Goal: Obtain resource: Obtain resource

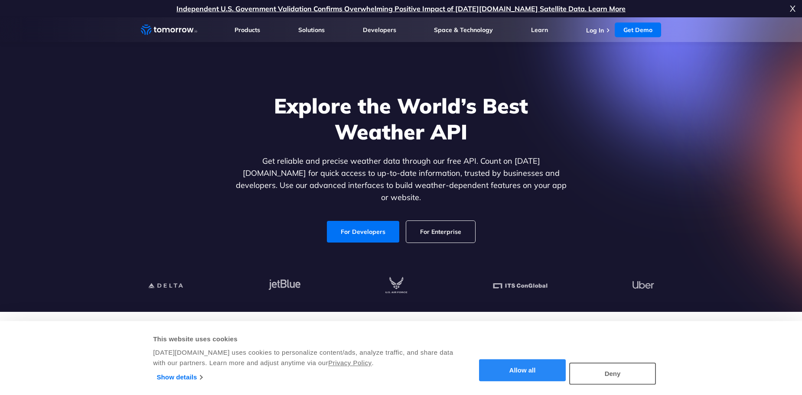
click at [532, 380] on button "Allow all" at bounding box center [522, 371] width 87 height 22
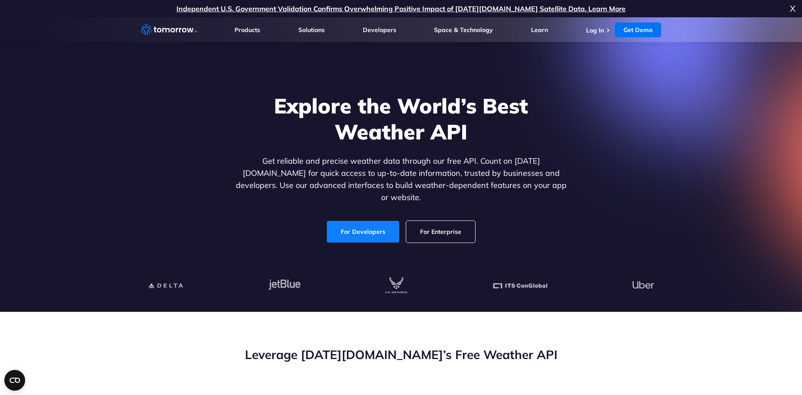
click at [369, 225] on link "For Developers" at bounding box center [363, 232] width 72 height 22
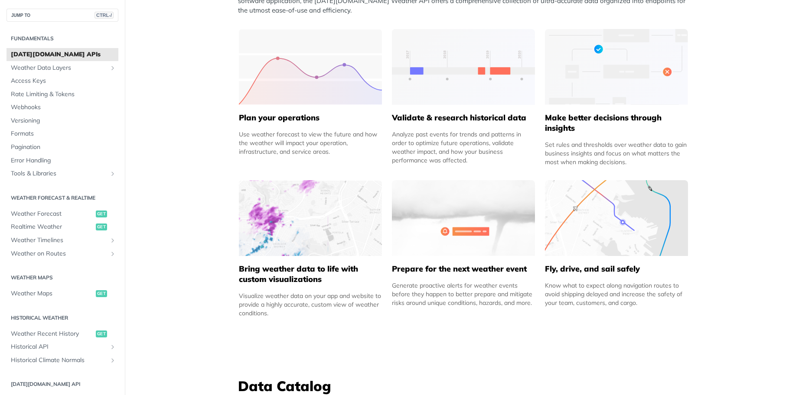
scroll to position [520, 0]
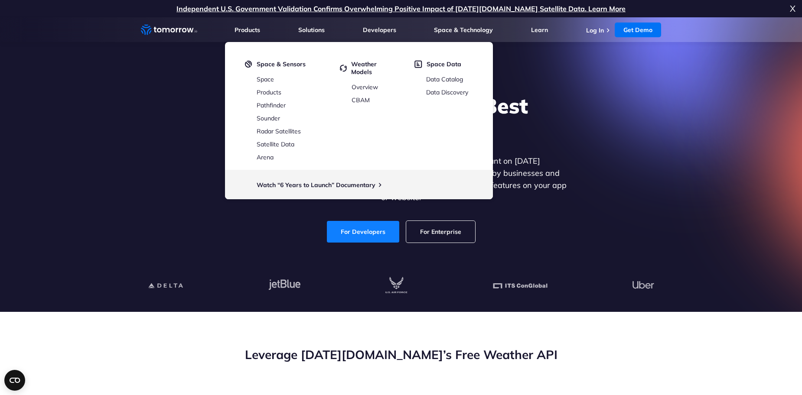
click at [381, 223] on link "For Developers" at bounding box center [363, 232] width 72 height 22
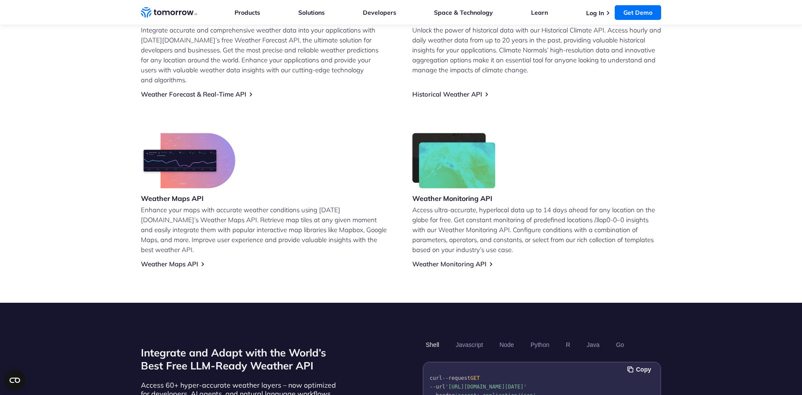
scroll to position [643, 0]
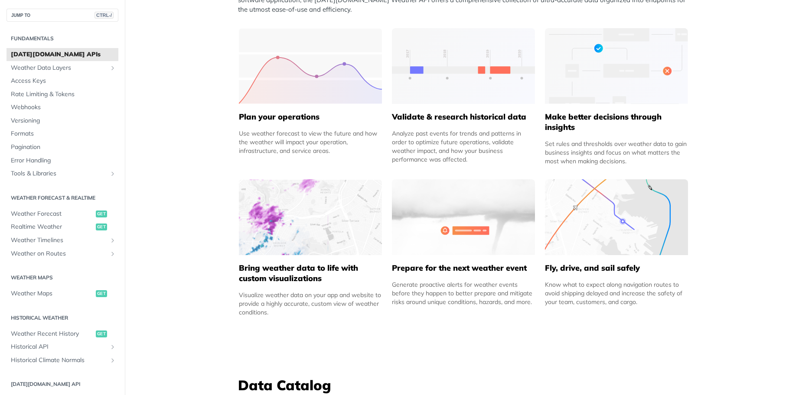
scroll to position [390, 0]
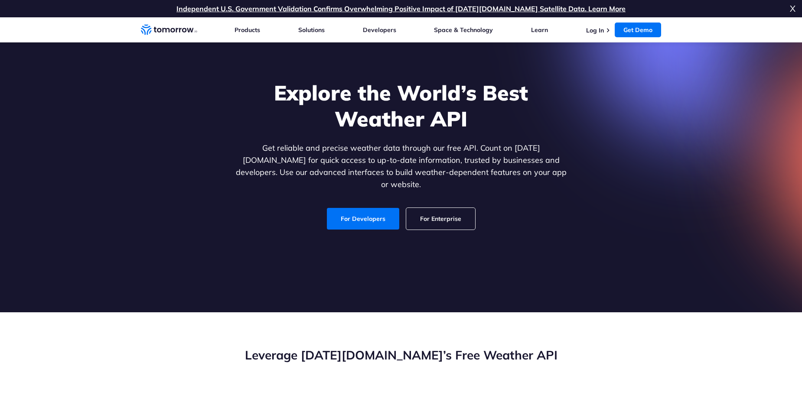
scroll to position [594, 0]
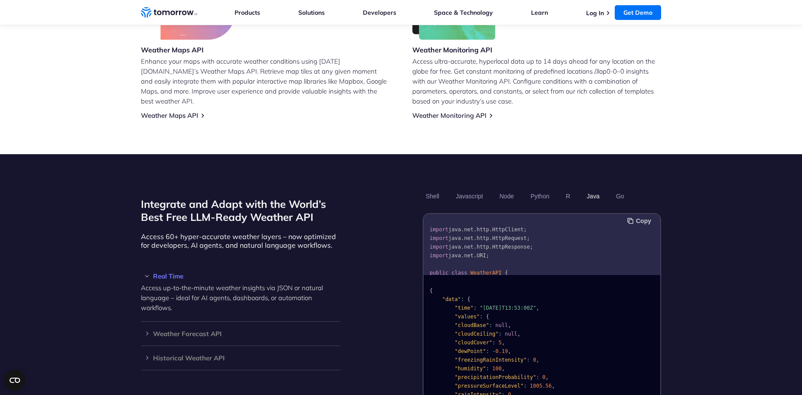
click at [652, 216] on button "Copy" at bounding box center [640, 221] width 26 height 10
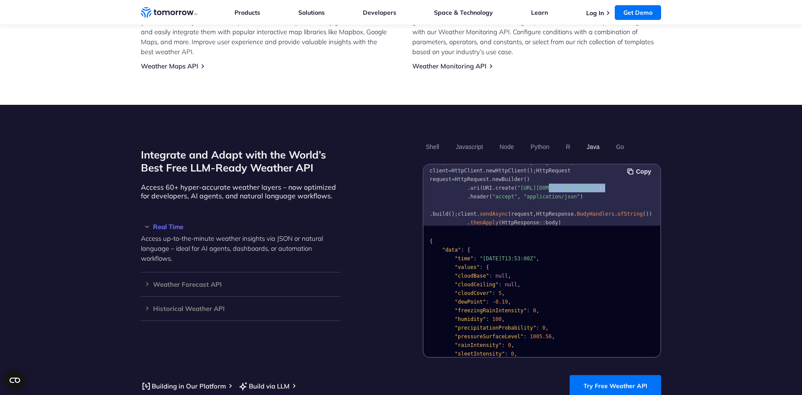
scroll to position [0, 47]
drag, startPoint x: 528, startPoint y: 178, endPoint x: 699, endPoint y: 179, distance: 170.9
click at [660, 179] on pre "import java . net . http . HttpClient ; import java . net . http . HttpRequest …" at bounding box center [542, 182] width 237 height 170
click at [597, 185] on span ""[URL][DOMAIN_NAME][DATE]"" at bounding box center [557, 188] width 82 height 6
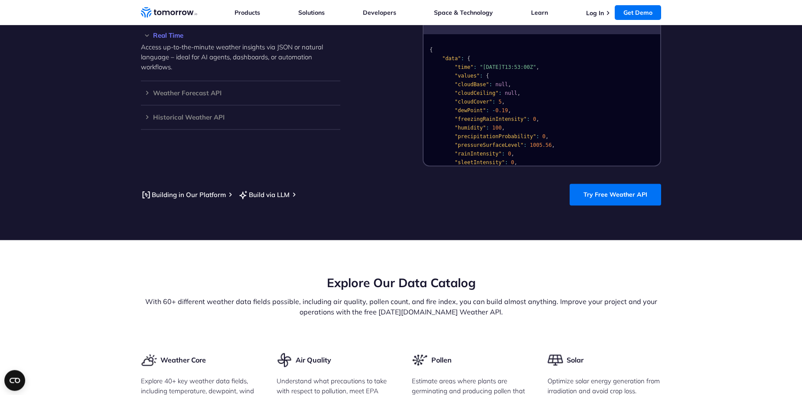
scroll to position [990, 0]
